Goal: Information Seeking & Learning: Learn about a topic

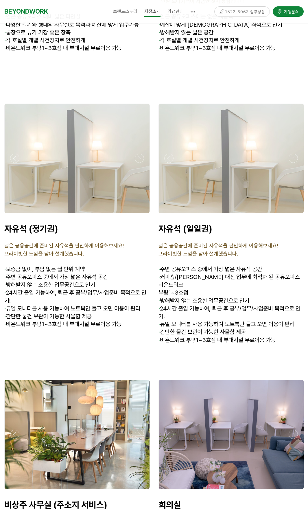
scroll to position [1909, 0]
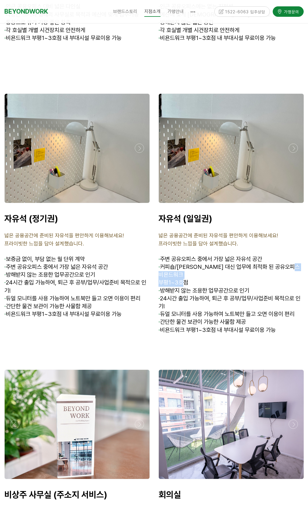
drag, startPoint x: 180, startPoint y: 270, endPoint x: 174, endPoint y: 273, distance: 6.2
click at [176, 273] on div "자유석 (일일권) 넓은 공용공간에 준비된 자유석을 편안하게 이용해보세요! 프라이빗한 느낌을 담아 설계했습니다. · 주변 공유오피스 중에서 가장…" at bounding box center [232, 277] width 146 height 129
click at [165, 263] on span "· 커피숍/[PERSON_NAME] 대신 업무에 최적화 된 공유오피스 비욘드워크" at bounding box center [229, 270] width 141 height 15
drag, startPoint x: 167, startPoint y: 248, endPoint x: 246, endPoint y: 251, distance: 79.0
click at [246, 255] on span "주변 공유오피스 중에서 가장 넓은 자유석 공간" at bounding box center [211, 258] width 102 height 7
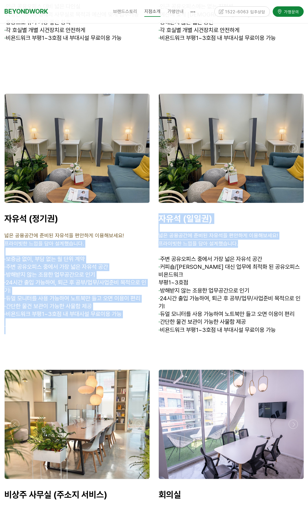
drag, startPoint x: 152, startPoint y: 227, endPoint x: 279, endPoint y: 240, distance: 127.9
click at [279, 240] on div "자유석 (정기권) · · · · · ·" at bounding box center [154, 226] width 308 height 276
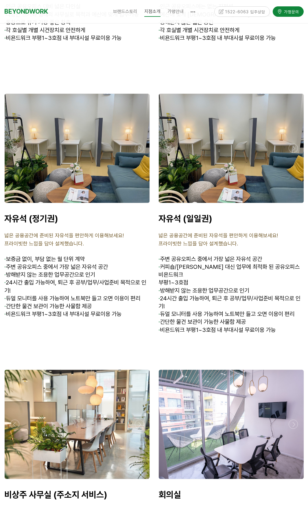
click at [237, 263] on span "· 커피숍/[PERSON_NAME] 대신 업무에 최적화 된 공유오피스 비욘드워크" at bounding box center [229, 270] width 141 height 15
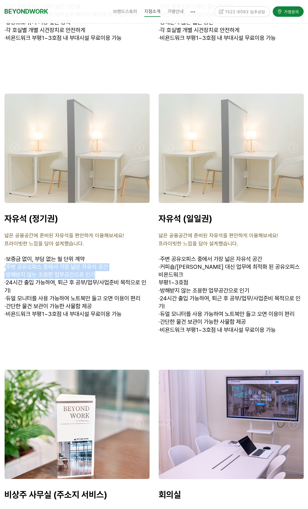
drag, startPoint x: 15, startPoint y: 256, endPoint x: 99, endPoint y: 269, distance: 84.7
click at [99, 269] on div "자유석 (정기권) 넓은 공용공간에 준비된 자유석을 편안하게 이용해보세요! 프라이빗한 느낌을 담아 설계했습니다. · 보증금 없이, 부담 없는 월…" at bounding box center [77, 273] width 146 height 121
click at [89, 285] on p "· 24시간 출입 가능하여, 퇴근 후 공부/업무/사업준비 목적으로 인기!" at bounding box center [77, 287] width 146 height 16
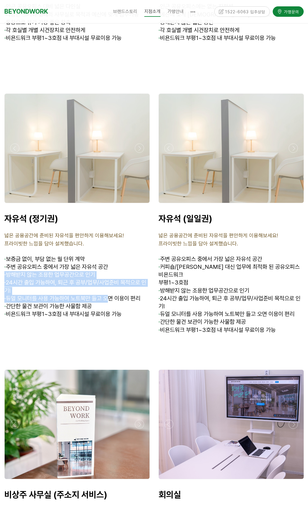
drag, startPoint x: 0, startPoint y: 266, endPoint x: 112, endPoint y: 287, distance: 114.2
click at [112, 287] on div "자유석 (정기권) 넓은 공용공간에 준비된 자유석을 편안하게 이용해보세요! 프라이빗한 느낌을 담아 설계했습니다. · 보증금 없이, 부담 없는 월…" at bounding box center [77, 274] width 154 height 130
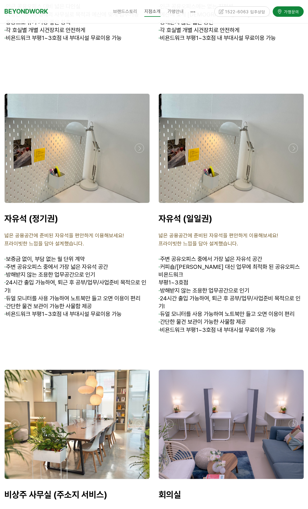
click at [97, 326] on p at bounding box center [77, 330] width 146 height 8
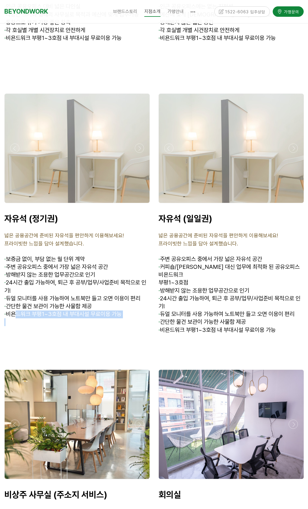
drag, startPoint x: 18, startPoint y: 308, endPoint x: 112, endPoint y: 314, distance: 94.2
click at [112, 314] on div "자유석 (정기권) 넓은 공용공간에 준비된 자유석을 편안하게 이용해보세요! 프라이빗한 느낌을 담아 설계했습니다. · 보증금 없이, 부담 없는 월…" at bounding box center [77, 273] width 146 height 121
click at [93, 326] on p at bounding box center [77, 330] width 146 height 8
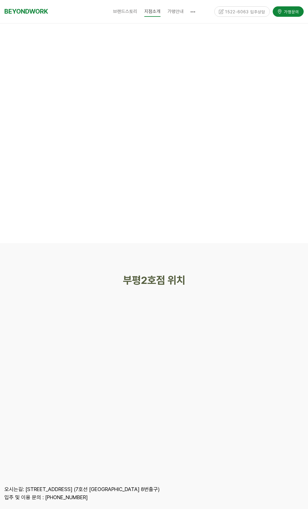
scroll to position [2580, 0]
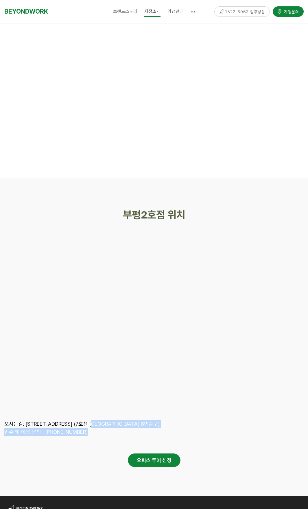
drag, startPoint x: 187, startPoint y: 425, endPoint x: 203, endPoint y: 427, distance: 15.3
click at [203, 427] on div "오시는길: [STREET_ADDRESS] (7호선 [GEOGRAPHIC_DATA] 8번출구) [GEOGRAPHIC_DATA] 및 이용 문의 :…" at bounding box center [153, 428] width 299 height 16
click at [203, 437] on div at bounding box center [153, 444] width 299 height 17
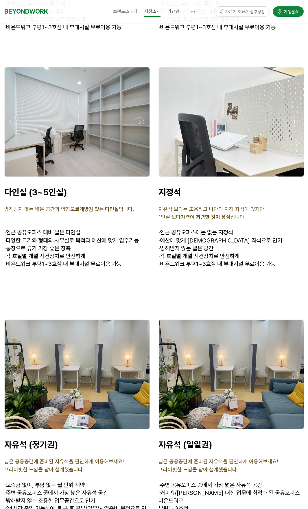
scroll to position [1481, 0]
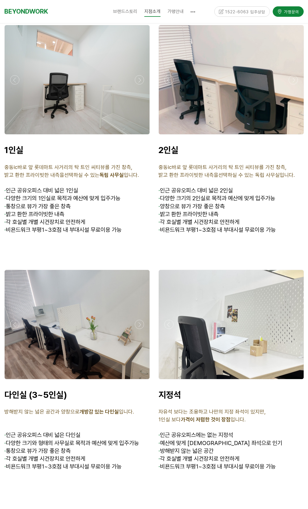
click at [167, 218] on span "· 각 호실별 개별 시건장치로 안전하게" at bounding box center [199, 221] width 81 height 7
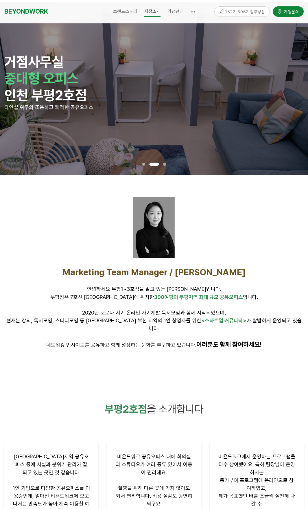
scroll to position [0, 0]
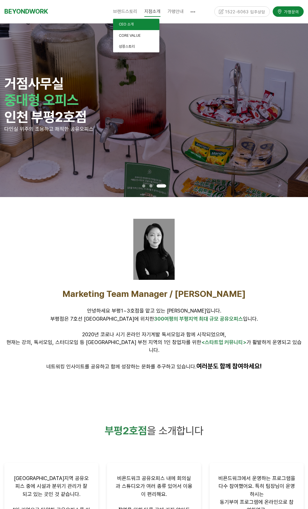
click at [126, 22] on link "CEO 소개" at bounding box center [136, 24] width 46 height 11
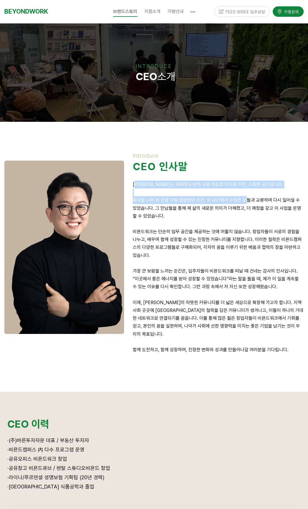
drag, startPoint x: 136, startPoint y: 184, endPoint x: 245, endPoint y: 201, distance: 110.0
click at [245, 201] on div "Introduce CEO 인사말 [PERSON_NAME]는 저에게 단순한 사업 이상의 의미를 가진, 소중한 공간입니다. 회사를 나와 제 인생 …" at bounding box center [218, 256] width 171 height 209
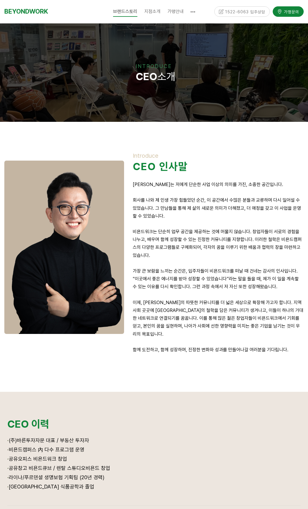
click at [212, 209] on p "회사를 나와 제 인생 가장 힘들었던 순간, 이 공간에서 수많은 분들과 교류하며 다시 일어설 수 있었습니다. 그 만남들을 통해 제 삶의 새로운 …" at bounding box center [218, 208] width 171 height 24
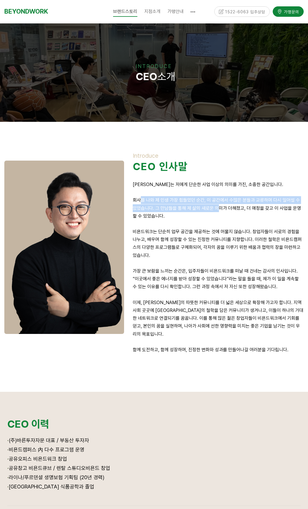
drag, startPoint x: 141, startPoint y: 200, endPoint x: 212, endPoint y: 211, distance: 72.2
click at [212, 211] on p "회사를 나와 제 인생 가장 힘들었던 순간, 이 공간에서 수많은 분들과 교류하며 다시 일어설 수 있었습니다. 그 만남들을 통해 제 삶의 새로운 …" at bounding box center [218, 208] width 171 height 24
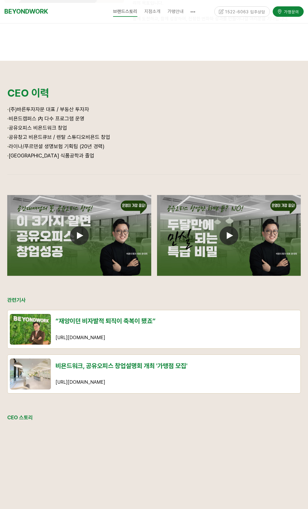
scroll to position [203, 0]
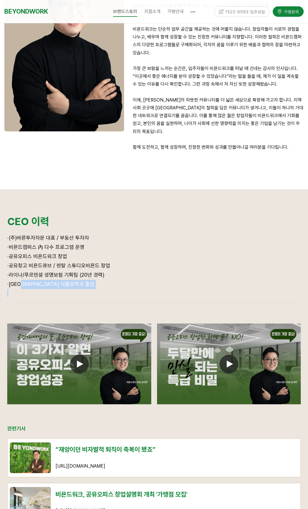
drag, startPoint x: 22, startPoint y: 277, endPoint x: 84, endPoint y: 289, distance: 63.0
click at [84, 289] on div "· (주)바른투자자문 대표 / 부동산 투자자 · 비욘드캠퍼스 內 다수 프로그램 운영 · 공유오피스 비욘드워크 창업 · 공유창고 비욘드큐브 / …" at bounding box center [154, 264] width 294 height 63
drag, startPoint x: 104, startPoint y: 268, endPoint x: 13, endPoint y: 260, distance: 91.2
click at [13, 260] on div "· (주)바른투자자문 대표 / 부동산 투자자 · 비욘드캠퍼스 內 다수 프로그램 운영 · 공유오피스 비욘드워크 창업 · 공유창고 비욘드큐브 / …" at bounding box center [154, 264] width 294 height 63
click at [12, 262] on span "· 공유창고 비욘드큐브 / 렌탈 스튜디오비욘드 창업" at bounding box center [58, 265] width 103 height 6
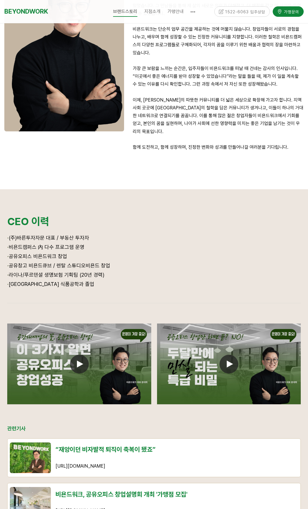
drag, startPoint x: 8, startPoint y: 260, endPoint x: 124, endPoint y: 260, distance: 116.0
click at [124, 261] on p "· 공유창고 비욘드큐브 / 렌탈 스튜디오비욘드 창업" at bounding box center [154, 265] width 294 height 9
drag, startPoint x: 68, startPoint y: 243, endPoint x: 39, endPoint y: 246, distance: 29.2
click at [37, 245] on div "· (주)바른투자자문 대표 / 부동산 투자자 · 비욘드캠퍼스 內 다수 프로그램 운영 · 공유오피스 비욘드워크 창업 · 공유창고 비욘드큐브 / …" at bounding box center [154, 264] width 294 height 63
click at [102, 262] on span "· 공유창고 비욘드큐브 / 렌탈 스튜디오비욘드 창업" at bounding box center [58, 265] width 103 height 6
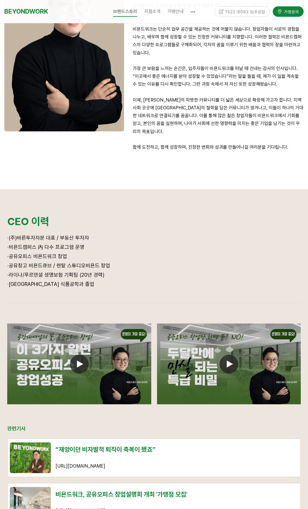
drag, startPoint x: 113, startPoint y: 259, endPoint x: 12, endPoint y: 249, distance: 102.0
click at [12, 249] on div "· (주)바른투자자문 대표 / 부동산 투자자 · 비욘드캠퍼스 內 다수 프로그램 운영 · 공유오피스 비욘드워크 창업 · 공유창고 비욘드큐브 / …" at bounding box center [154, 264] width 294 height 63
click at [135, 270] on p "· 라이나/푸르덴셜 생명보험 기획팀 (20년 경력)" at bounding box center [154, 274] width 294 height 9
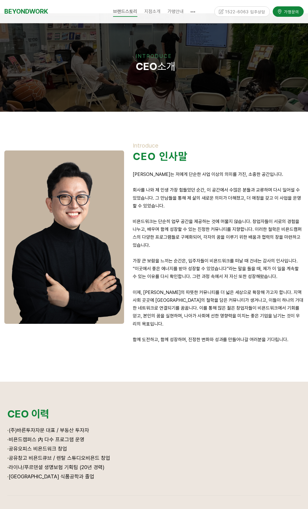
scroll to position [0, 0]
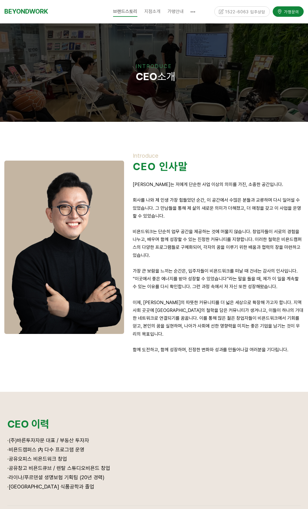
click at [135, 265] on p at bounding box center [218, 263] width 171 height 8
